Goal: Task Accomplishment & Management: Complete application form

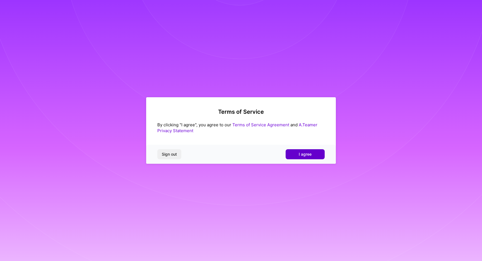
click at [301, 152] on span "I agree" at bounding box center [305, 154] width 13 height 6
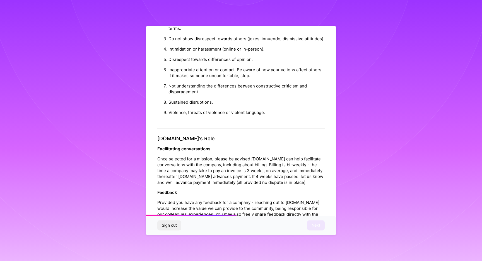
scroll to position [536, 0]
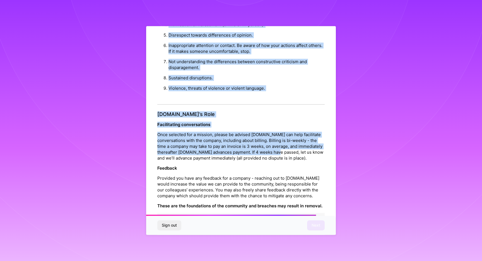
drag, startPoint x: 330, startPoint y: 31, endPoint x: 317, endPoint y: 182, distance: 151.2
click at [317, 182] on div "Platform Code of Conduct This is the [DOMAIN_NAME] Platform Code of Conduct! We…" at bounding box center [241, 131] width 190 height 210
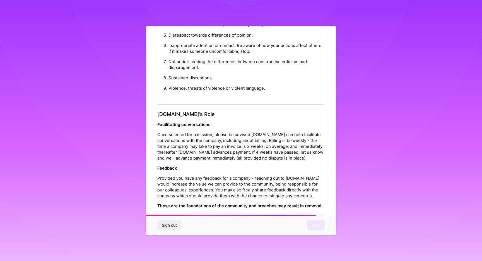
click at [317, 181] on div "Platform Code of Conduct This is the [DOMAIN_NAME] Platform Code of Conduct! We…" at bounding box center [241, 131] width 190 height 210
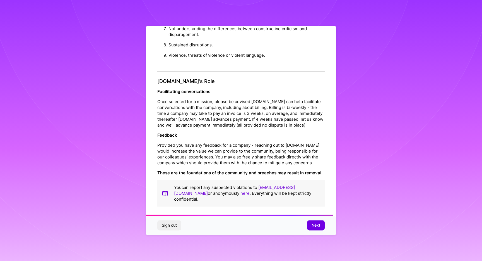
scroll to position [599, 0]
click at [315, 224] on span "Next" at bounding box center [316, 225] width 9 height 6
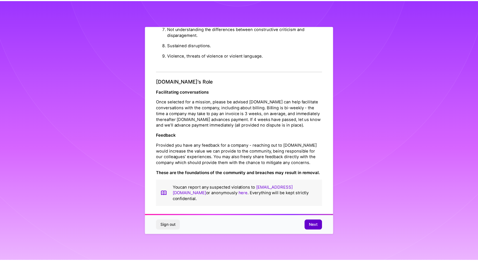
scroll to position [0, 0]
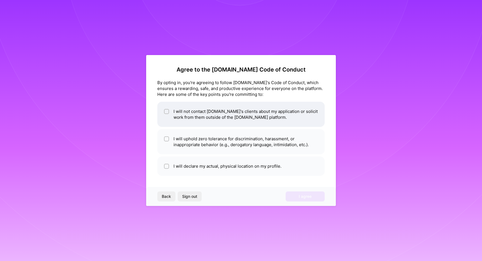
click at [167, 112] on input "checkbox" at bounding box center [167, 112] width 4 height 4
checkbox input "true"
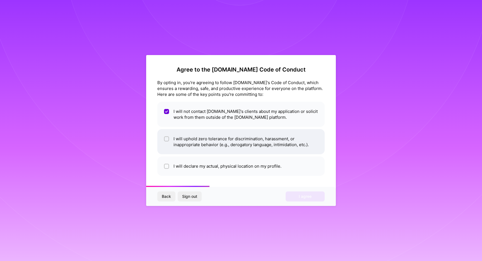
click at [166, 137] on input "checkbox" at bounding box center [167, 139] width 4 height 4
checkbox input "true"
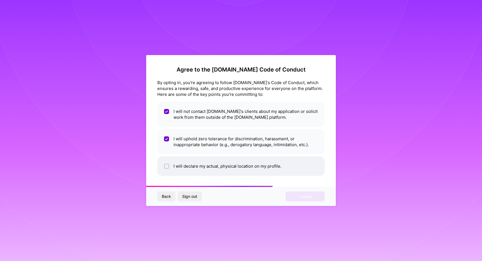
click at [165, 167] on input "checkbox" at bounding box center [167, 166] width 4 height 4
checkbox input "true"
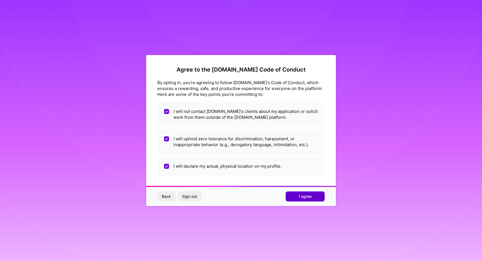
click at [301, 196] on span "I agree" at bounding box center [305, 196] width 13 height 6
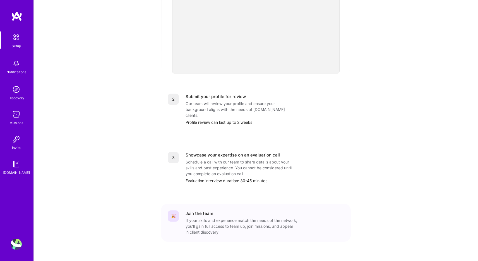
scroll to position [34, 0]
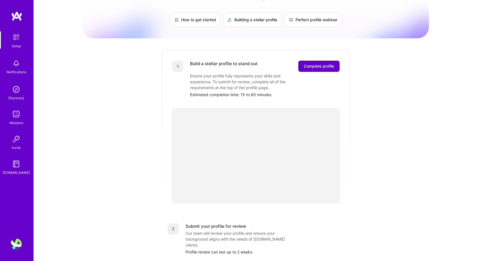
click at [306, 63] on span "Complete profile" at bounding box center [319, 66] width 30 height 6
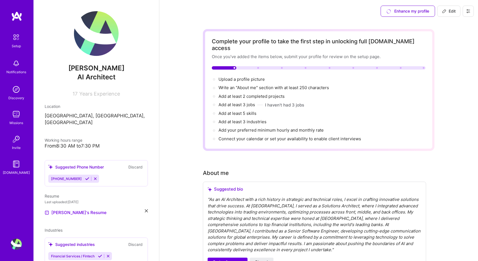
click at [93, 176] on icon at bounding box center [95, 178] width 4 height 4
click at [145, 209] on icon at bounding box center [146, 210] width 3 height 3
click at [63, 203] on div "Upload your Resume PDF file format" at bounding box center [75, 209] width 38 height 12
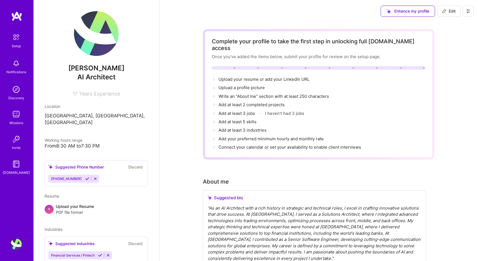
click at [93, 176] on icon at bounding box center [95, 178] width 4 height 4
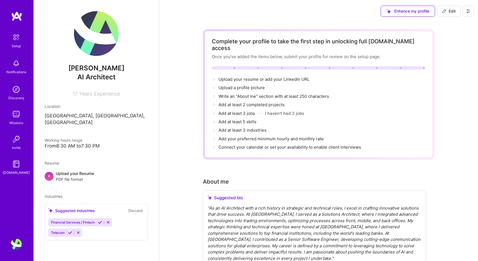
click at [71, 176] on span "PDF file format" at bounding box center [75, 179] width 38 height 6
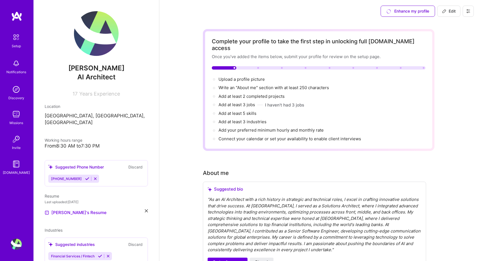
click at [93, 176] on icon at bounding box center [95, 178] width 4 height 4
click at [85, 164] on div "Suggested Phone Number" at bounding box center [76, 167] width 56 height 6
click at [93, 176] on icon at bounding box center [95, 178] width 4 height 4
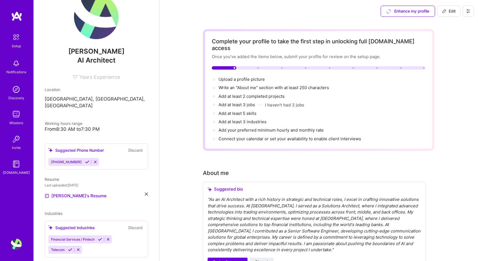
scroll to position [24, 0]
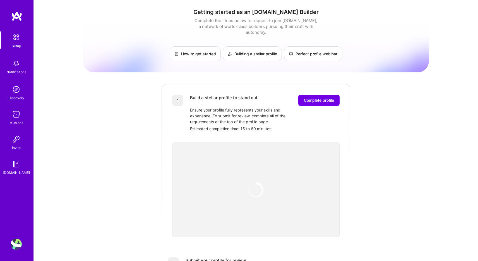
scroll to position [34, 0]
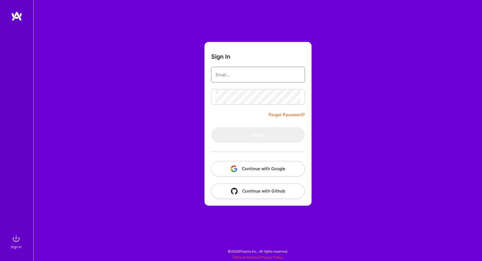
click at [275, 74] on input "email" at bounding box center [258, 75] width 85 height 14
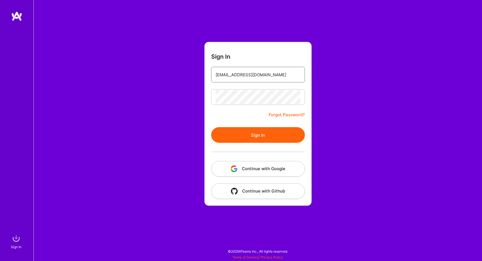
type input "[EMAIL_ADDRESS][DOMAIN_NAME]"
click at [256, 138] on button "Sign In" at bounding box center [258, 135] width 94 height 16
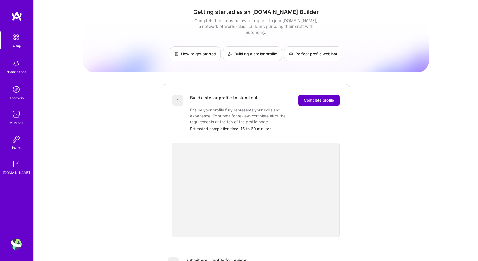
click at [315, 97] on span "Complete profile" at bounding box center [319, 100] width 30 height 6
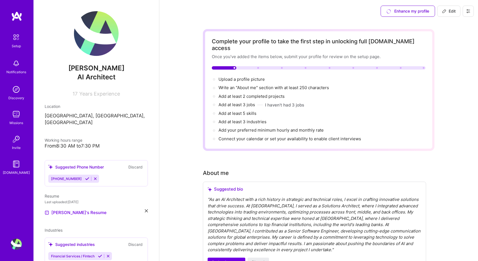
click at [129, 164] on button "Discard" at bounding box center [136, 167] width 18 height 6
click at [135, 164] on button "Discard" at bounding box center [136, 167] width 18 height 6
click at [93, 176] on icon at bounding box center [95, 178] width 4 height 4
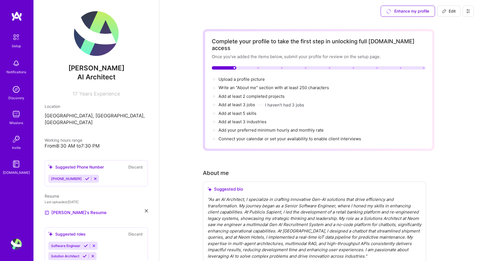
scroll to position [68, 0]
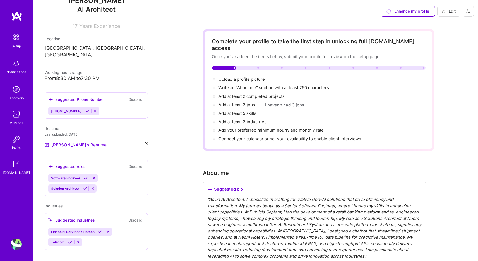
click at [127, 217] on button "Discard" at bounding box center [136, 220] width 18 height 6
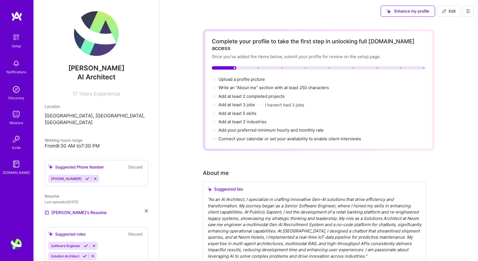
click at [145, 209] on icon at bounding box center [146, 210] width 3 height 3
click at [58, 203] on div "Upload your Resume PDF file format" at bounding box center [75, 209] width 38 height 12
